Goal: Task Accomplishment & Management: Complete application form

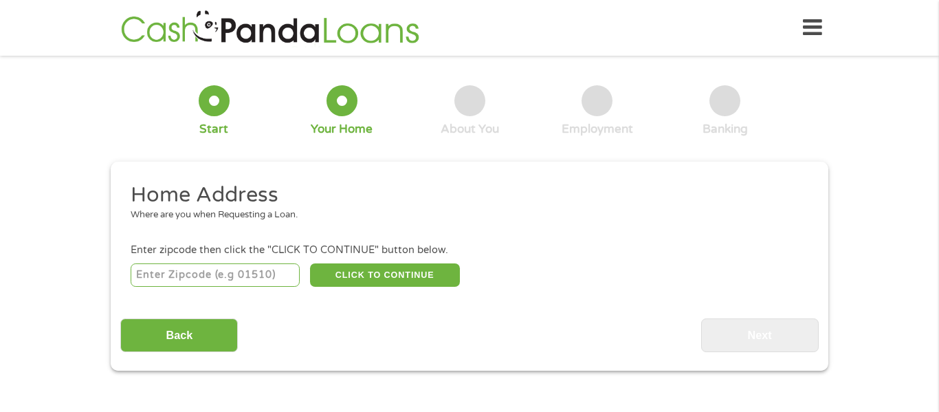
click at [164, 277] on input "number" at bounding box center [216, 274] width 170 height 23
type input "35950"
click at [336, 276] on button "CLICK TO CONTINUE" at bounding box center [385, 274] width 150 height 23
type input "35950"
type input "[GEOGRAPHIC_DATA]"
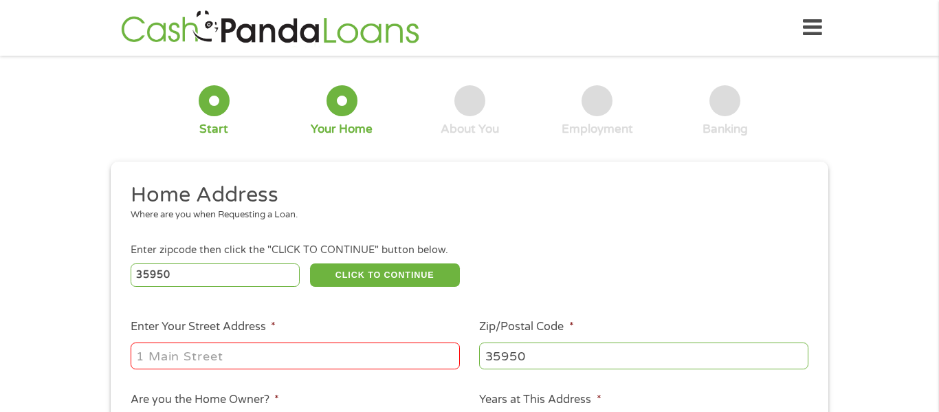
click at [283, 358] on input "Enter Your Street Address *" at bounding box center [295, 355] width 329 height 26
type input "[STREET_ADDRESS]"
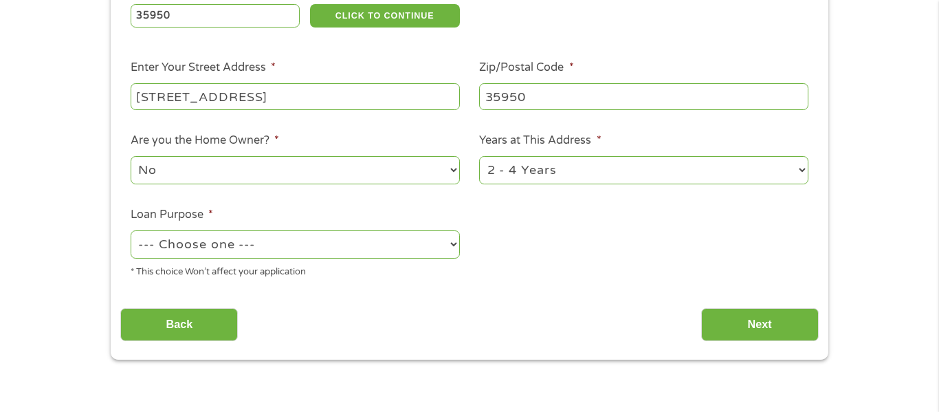
scroll to position [262, 0]
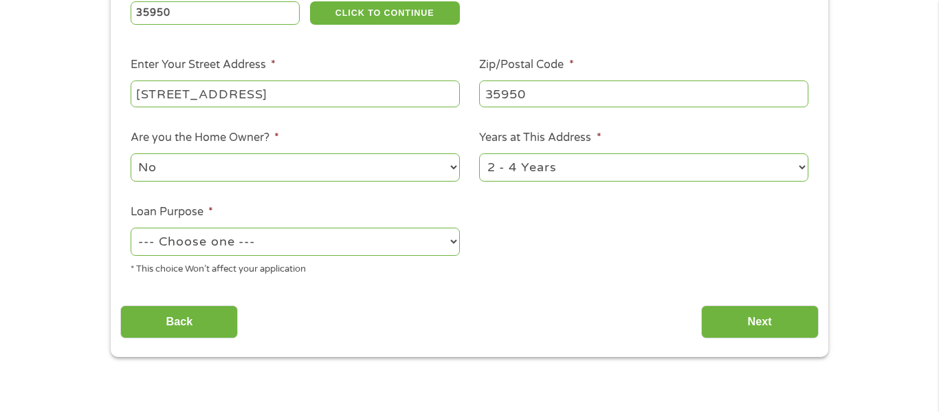
click at [404, 245] on select "--- Choose one --- Pay Bills Debt Consolidation Home Improvement Major Purchase…" at bounding box center [295, 242] width 329 height 28
select select "shorttermcash"
click at [131, 229] on select "--- Choose one --- Pay Bills Debt Consolidation Home Improvement Major Purchase…" at bounding box center [295, 242] width 329 height 28
click at [766, 321] on input "Next" at bounding box center [760, 322] width 118 height 34
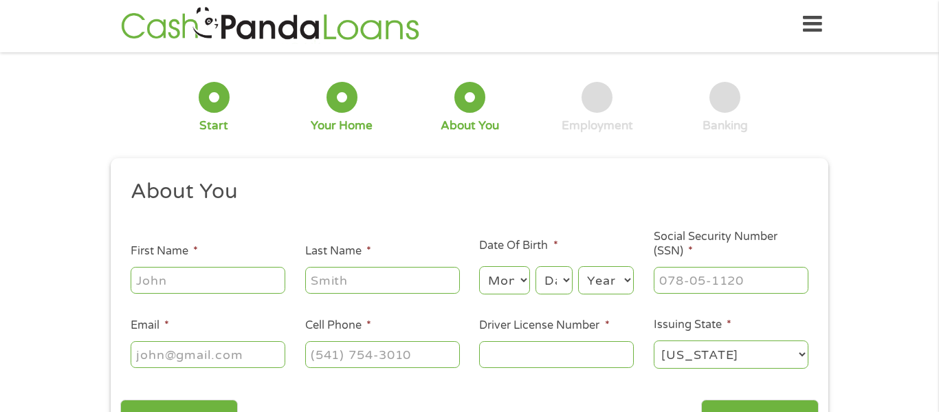
scroll to position [0, 0]
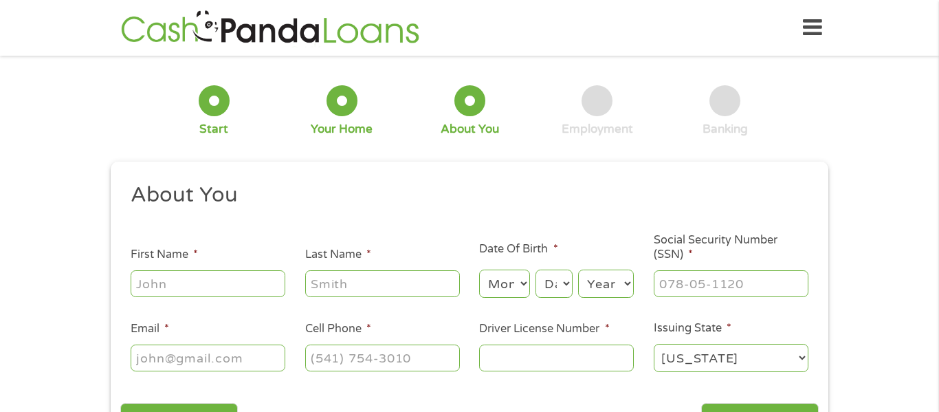
click at [222, 289] on input "First Name *" at bounding box center [208, 283] width 155 height 26
type input "[PERSON_NAME]"
type input "[EMAIL_ADDRESS][DOMAIN_NAME]"
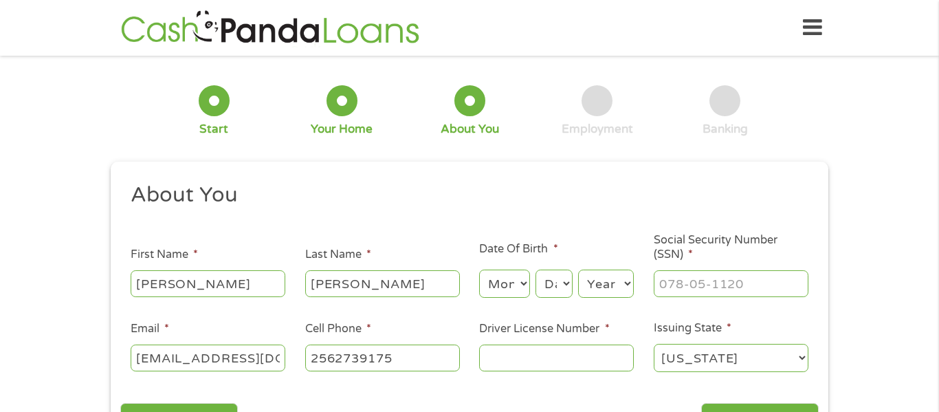
type input "[PHONE_NUMBER]"
click at [514, 284] on select "Month 1 2 3 4 5 6 7 8 9 10 11 12" at bounding box center [504, 284] width 50 height 28
select select "1"
click at [479, 270] on select "Month 1 2 3 4 5 6 7 8 9 10 11 12" at bounding box center [504, 284] width 50 height 28
click at [543, 283] on select "Day 1 2 3 4 5 6 7 8 9 10 11 12 13 14 15 16 17 18 19 20 21 22 23 24 25 26 27 28 …" at bounding box center [554, 284] width 37 height 28
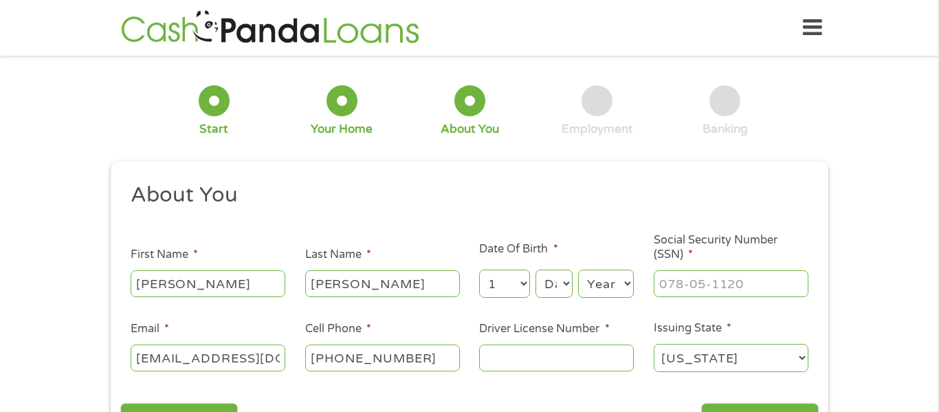
select select "1"
click at [536, 270] on select "Day 1 2 3 4 5 6 7 8 9 10 11 12 13 14 15 16 17 18 19 20 21 22 23 24 25 26 27 28 …" at bounding box center [554, 284] width 37 height 28
click at [606, 290] on select "Year [DATE] 2006 2005 2004 2003 2002 2001 2000 1999 1998 1997 1996 1995 1994 19…" at bounding box center [606, 284] width 56 height 28
select select "1987"
click at [578, 270] on select "Year [DATE] 2006 2005 2004 2003 2002 2001 2000 1999 1998 1997 1996 1995 1994 19…" at bounding box center [606, 284] width 56 height 28
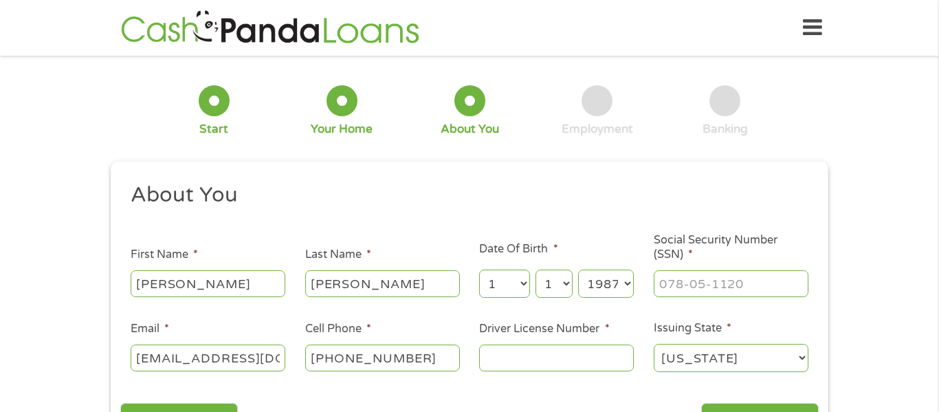
click at [697, 279] on input "Social Security Number (SSN) *" at bounding box center [731, 283] width 155 height 26
type input "423-23-5439"
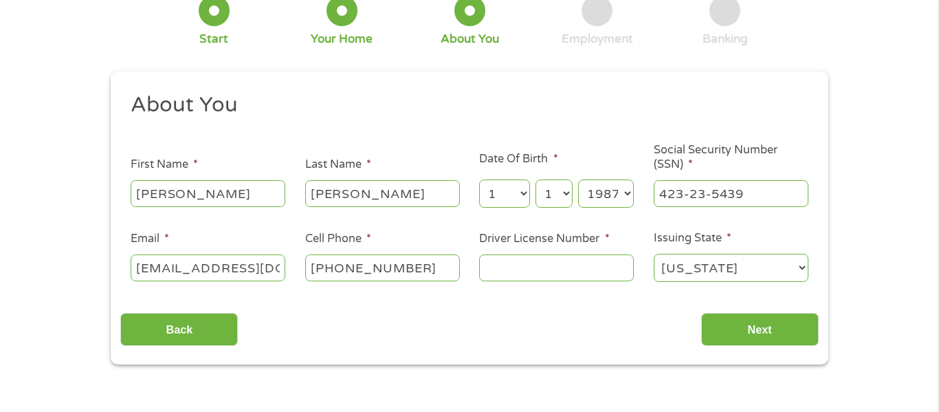
scroll to position [111, 0]
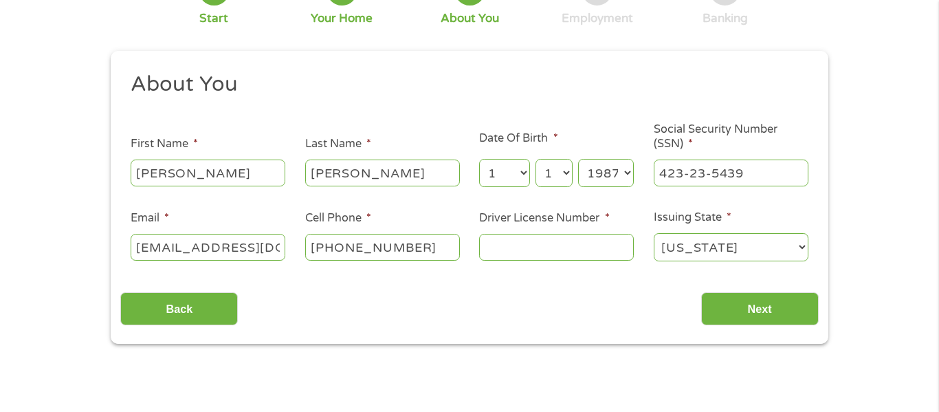
click at [556, 242] on input "Driver License Number *" at bounding box center [556, 247] width 155 height 26
click at [504, 254] on input "Driver License Number *" at bounding box center [556, 247] width 155 height 26
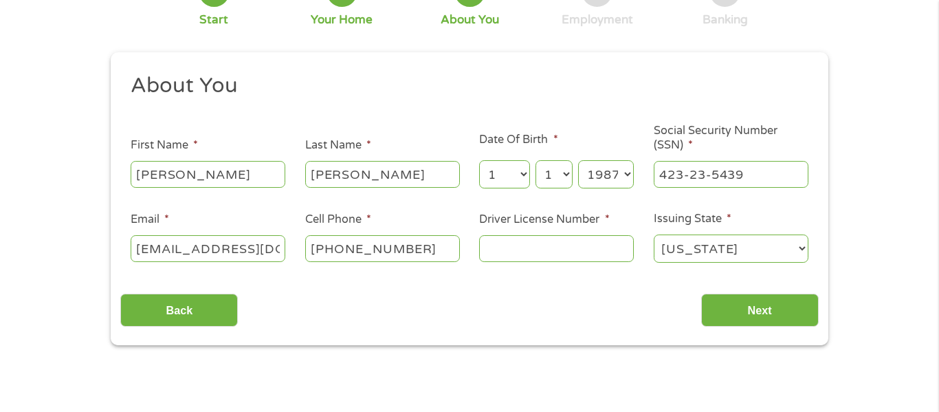
scroll to position [115, 0]
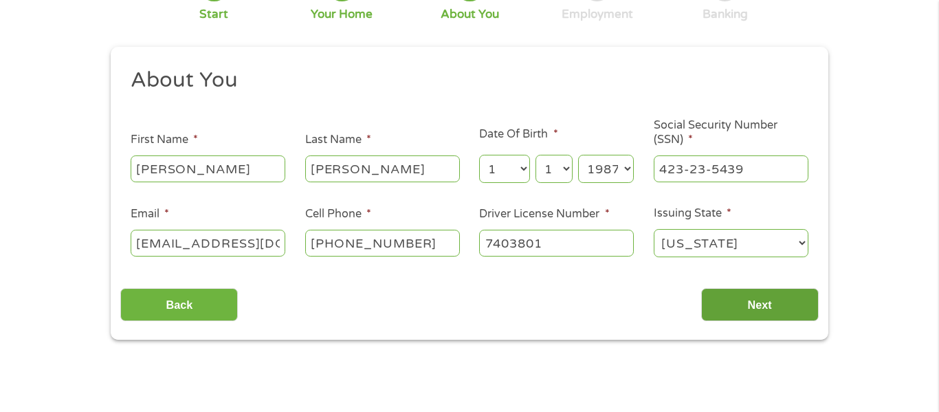
type input "7403801"
click at [775, 298] on input "Next" at bounding box center [760, 305] width 118 height 34
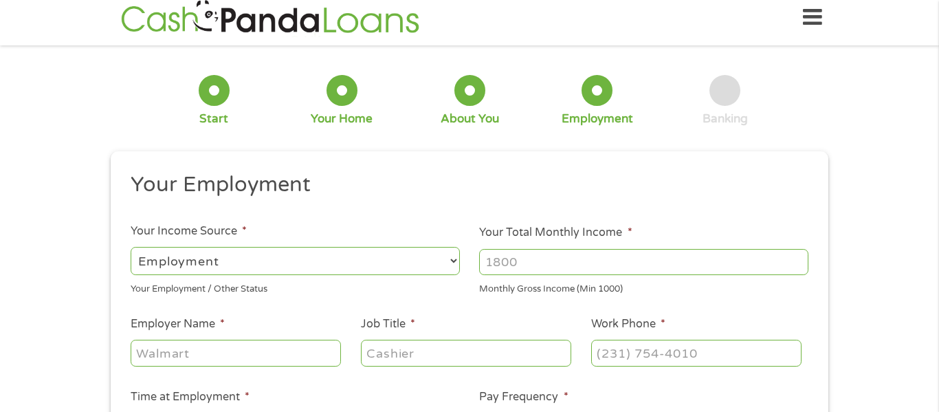
scroll to position [6, 6]
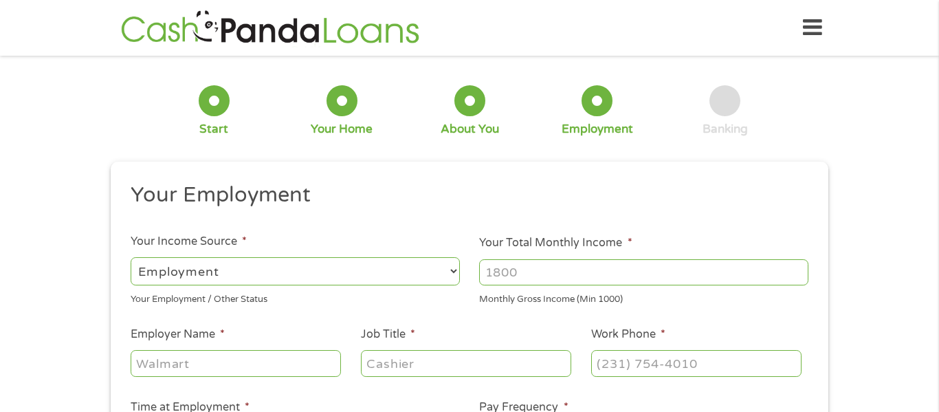
click at [615, 275] on input "Your Total Monthly Income *" at bounding box center [643, 272] width 329 height 26
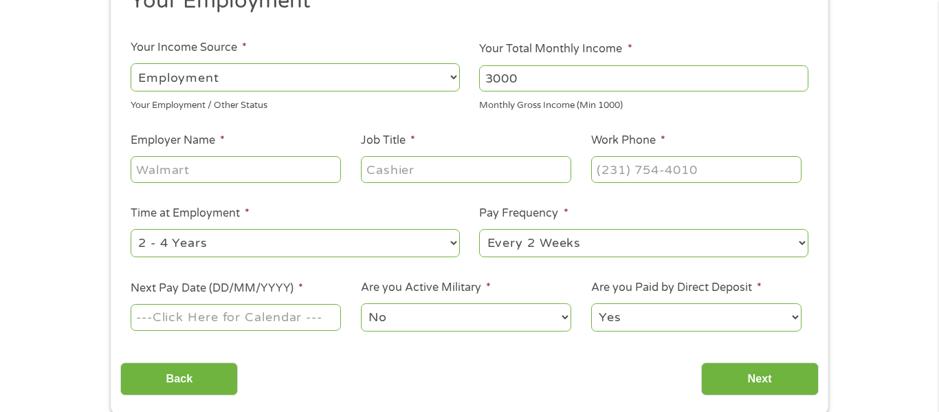
scroll to position [199, 0]
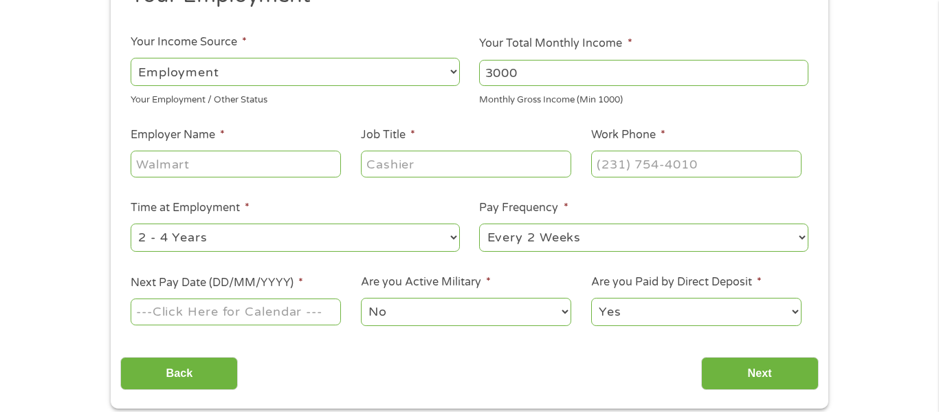
type input "3000"
click at [288, 171] on input "Employer Name *" at bounding box center [236, 164] width 210 height 26
type input "[PERSON_NAME]"
type input "[PERSON_NAME] and sons"
click at [494, 160] on input "Job Title *" at bounding box center [466, 164] width 210 height 26
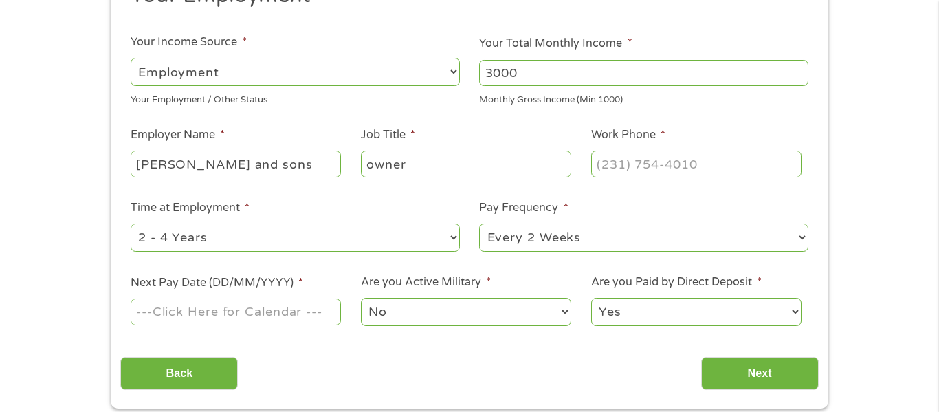
type input "owner"
click at [639, 173] on input "Work Phone *" at bounding box center [696, 164] width 210 height 26
type input "[PHONE_NUMBER]"
click at [410, 245] on select "--- Choose one --- 1 Year or less 1 - 2 Years 2 - 4 Years Over 4 Years" at bounding box center [295, 237] width 329 height 28
select select "60months"
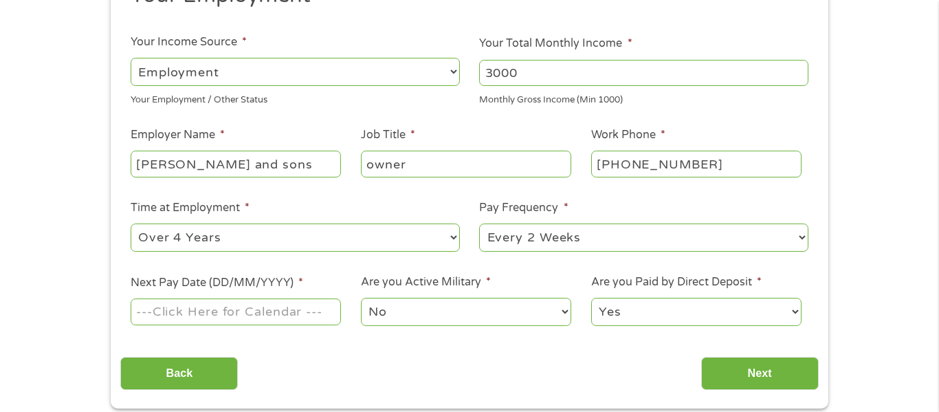
click at [131, 223] on select "--- Choose one --- 1 Year or less 1 - 2 Years 2 - 4 Years Over 4 Years" at bounding box center [295, 237] width 329 height 28
click at [543, 232] on select "--- Choose one --- Every 2 Weeks Every Week Monthly Semi-Monthly" at bounding box center [643, 237] width 329 height 28
select select "weekly"
click at [479, 223] on select "--- Choose one --- Every 2 Weeks Every Week Monthly Semi-Monthly" at bounding box center [643, 237] width 329 height 28
click at [237, 324] on input "Next Pay Date (DD/MM/YYYY) *" at bounding box center [236, 311] width 210 height 26
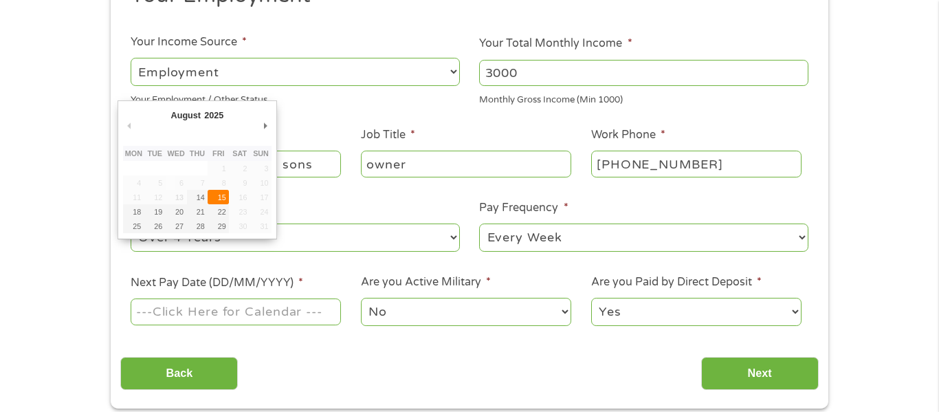
type input "[DATE]"
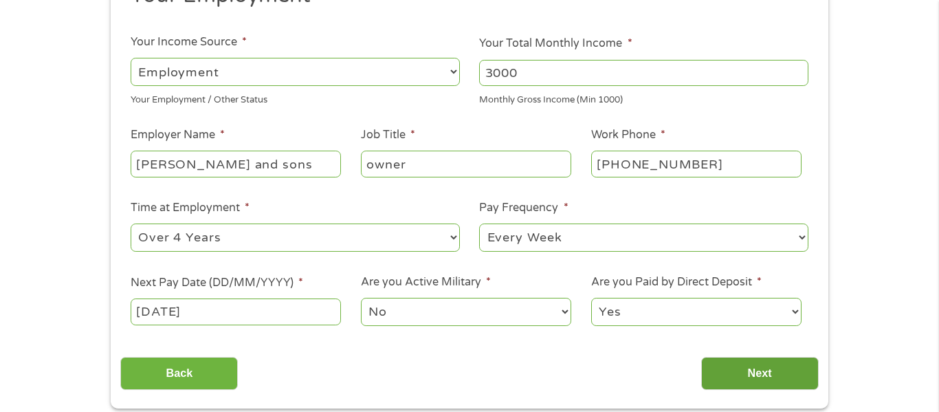
click at [756, 379] on input "Next" at bounding box center [760, 374] width 118 height 34
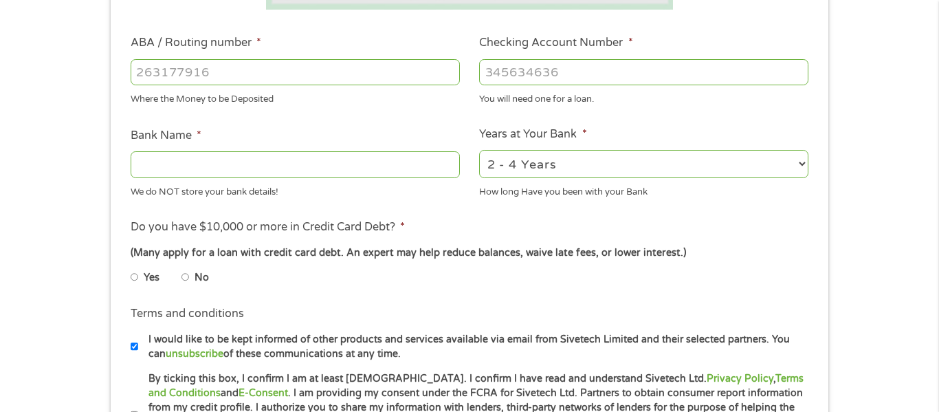
scroll to position [408, 0]
click at [346, 78] on input "ABA / Routing number *" at bounding box center [295, 71] width 329 height 26
click at [589, 73] on input "Checking Account Number *" at bounding box center [643, 71] width 329 height 26
click at [579, 64] on input "Checking Account Number *" at bounding box center [643, 71] width 329 height 26
click at [572, 74] on input "Checking Account Number *" at bounding box center [643, 71] width 329 height 26
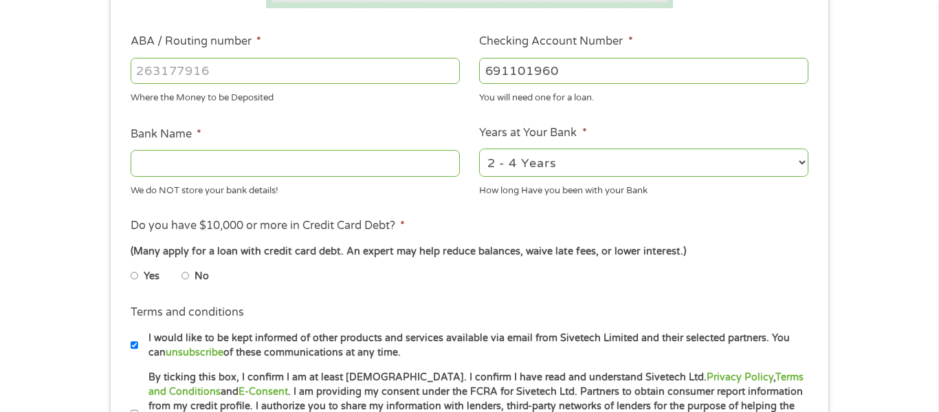
type input "[CREDIT_CARD_NUMBER]"
click at [196, 63] on input "ABA / Routing number *" at bounding box center [295, 71] width 329 height 26
click at [337, 74] on input "ABA / Routing number *" at bounding box center [295, 71] width 329 height 26
type input "103100195"
type input "CENTRAL NATIONAL BANK TRUST"
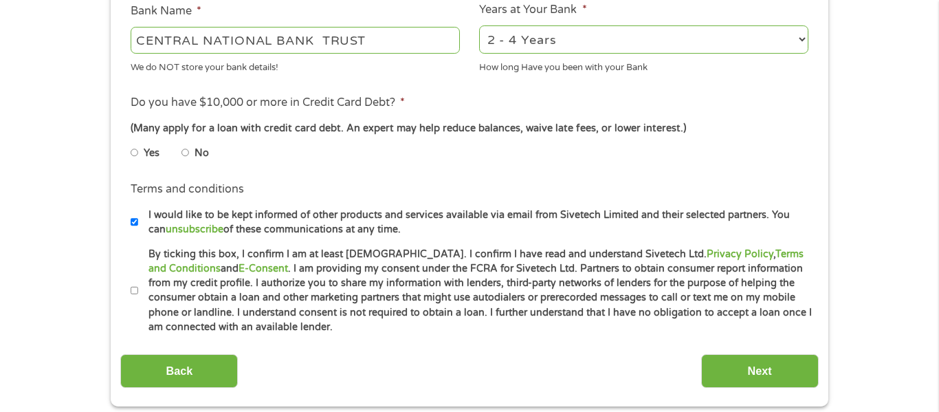
scroll to position [536, 0]
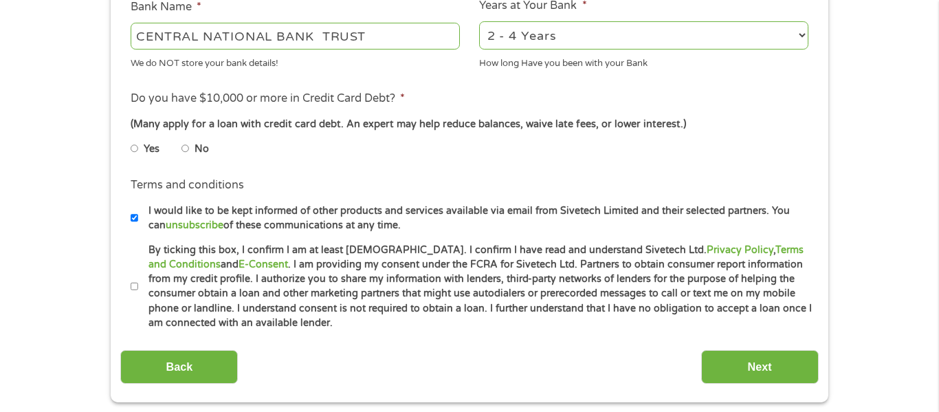
type input "103100195"
click at [196, 146] on label "No" at bounding box center [202, 149] width 14 height 15
click at [190, 146] on input "No" at bounding box center [186, 149] width 8 height 22
radio input "true"
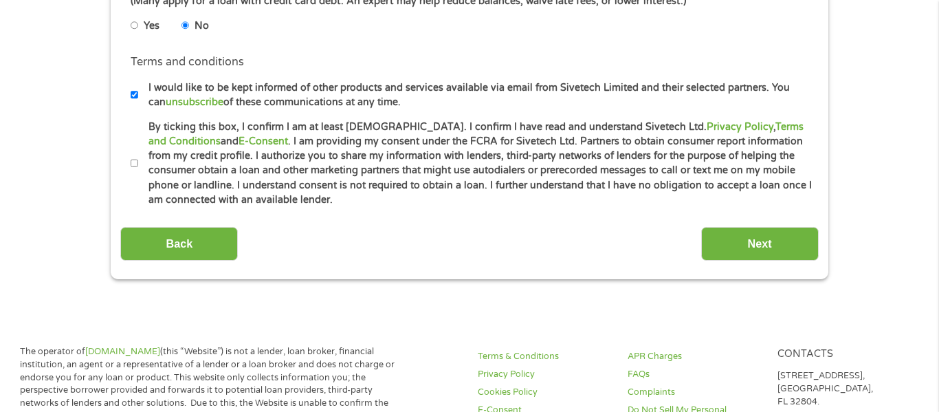
scroll to position [660, 0]
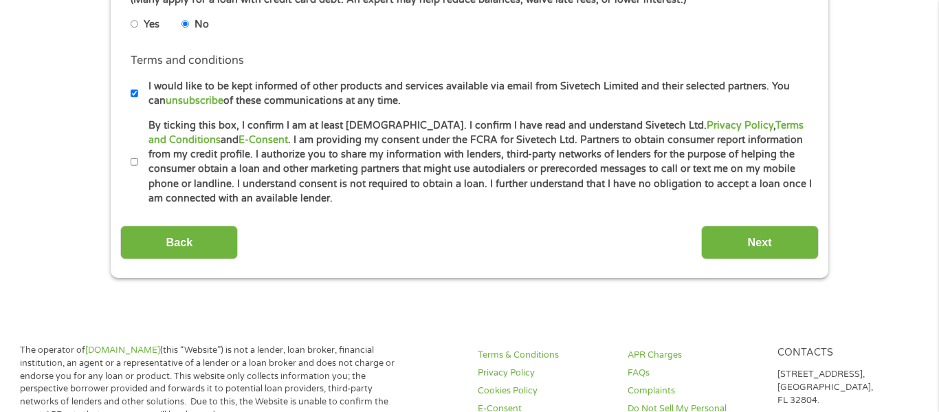
click at [134, 163] on input "By ticking this box, I confirm I am at least [DEMOGRAPHIC_DATA]. I confirm I ha…" at bounding box center [135, 162] width 8 height 22
checkbox input "true"
click at [734, 242] on input "Next" at bounding box center [760, 243] width 118 height 34
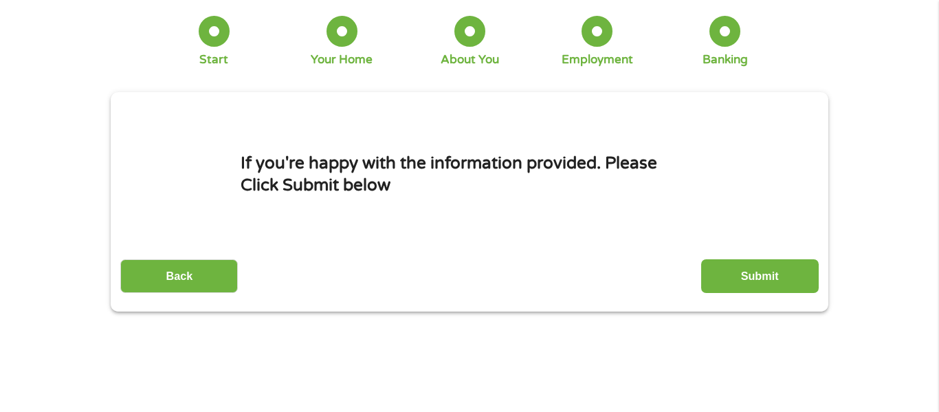
scroll to position [0, 0]
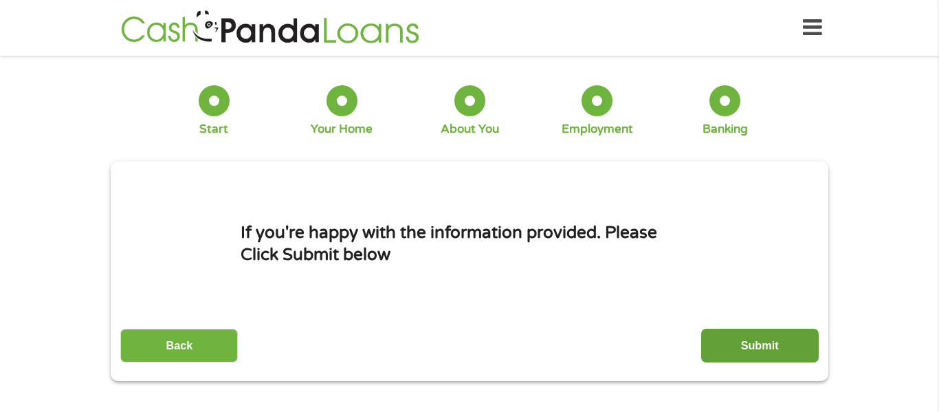
click at [768, 345] on input "Submit" at bounding box center [760, 346] width 118 height 34
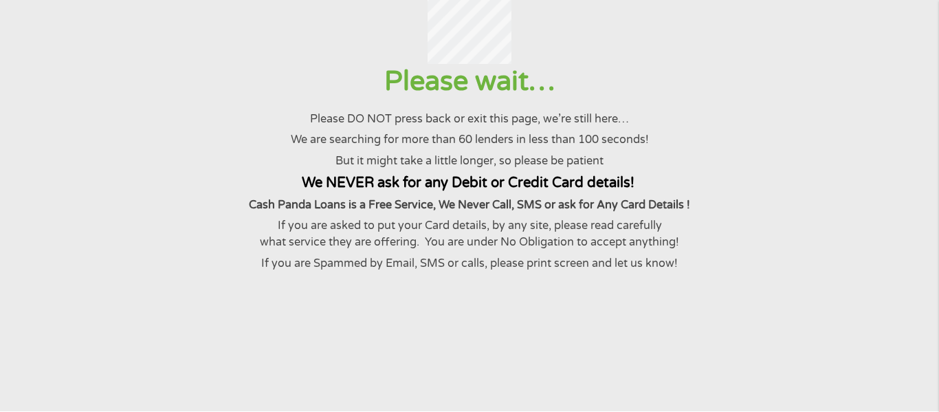
scroll to position [91, 0]
